Goal: Information Seeking & Learning: Understand process/instructions

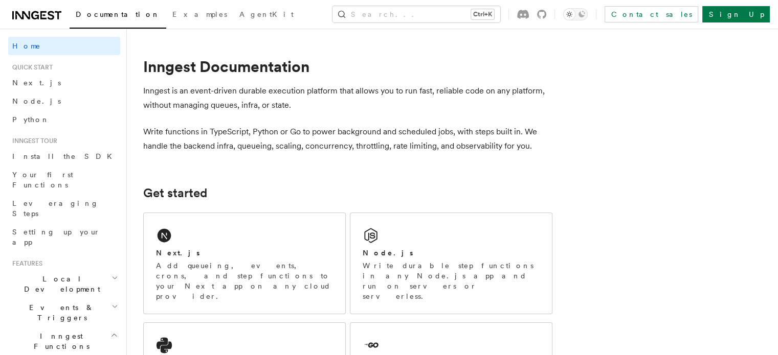
click at [21, 79] on span "Next.js" at bounding box center [36, 83] width 49 height 8
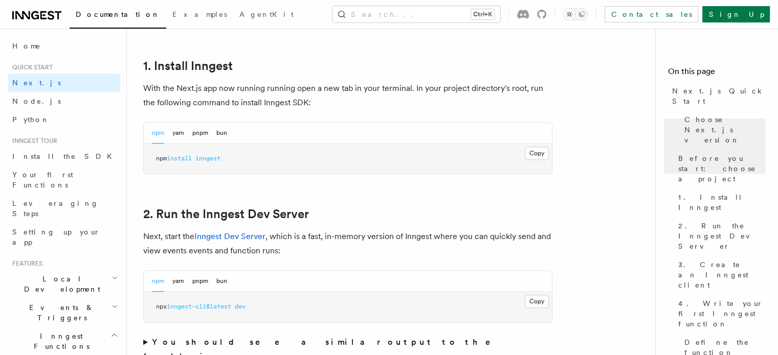
scroll to position [552, 0]
click at [538, 151] on button "Copy Copied" at bounding box center [537, 152] width 24 height 13
drag, startPoint x: 137, startPoint y: 111, endPoint x: 149, endPoint y: 113, distance: 12.4
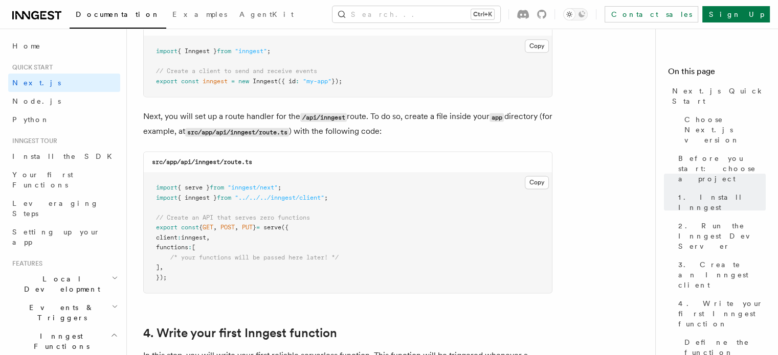
scroll to position [1366, 0]
click at [532, 187] on button "Copy Copied" at bounding box center [537, 182] width 24 height 13
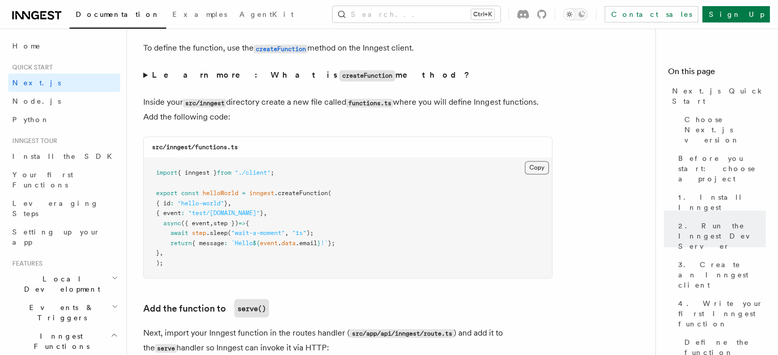
scroll to position [1760, 0]
click at [536, 167] on button "Copy Copied" at bounding box center [537, 168] width 24 height 13
click at [535, 170] on button "Copy Copied" at bounding box center [537, 168] width 24 height 13
drag, startPoint x: 136, startPoint y: 59, endPoint x: 274, endPoint y: 6, distance: 147.7
